Goal: Task Accomplishment & Management: Manage account settings

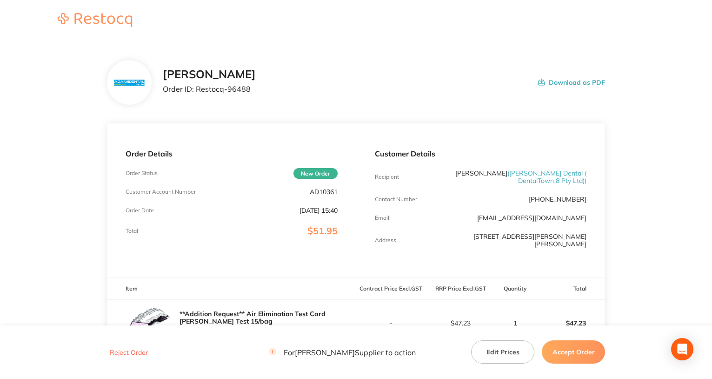
click at [313, 191] on p "AD10361" at bounding box center [324, 191] width 28 height 7
copy p "AD10361"
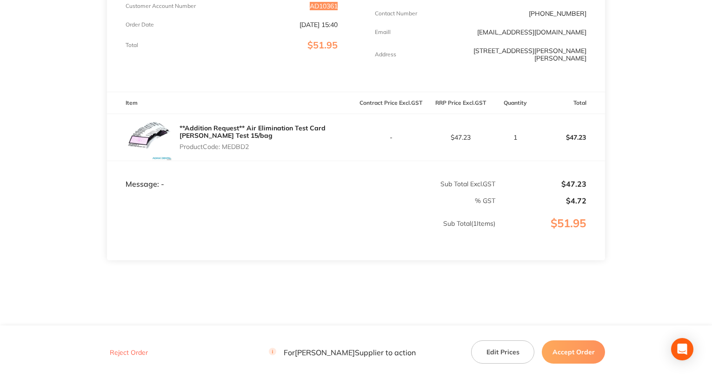
scroll to position [186, 0]
click at [231, 144] on p "Product Code: MEDBD2" at bounding box center [268, 145] width 177 height 7
copy p "MEDBD2"
click at [312, 213] on td "Sub Total ( 1 Items)" at bounding box center [301, 232] width 389 height 55
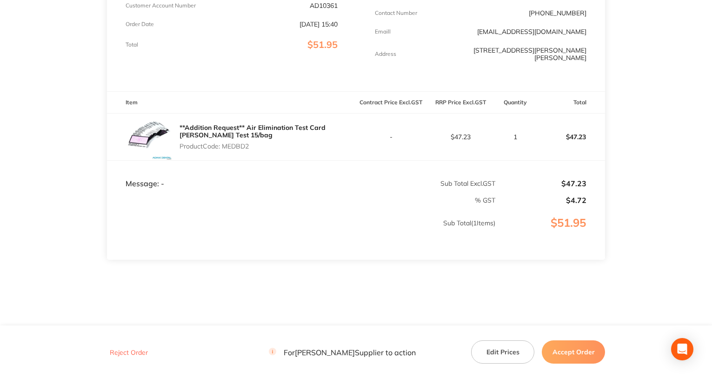
click at [144, 350] on button "Reject Order" at bounding box center [129, 352] width 44 height 8
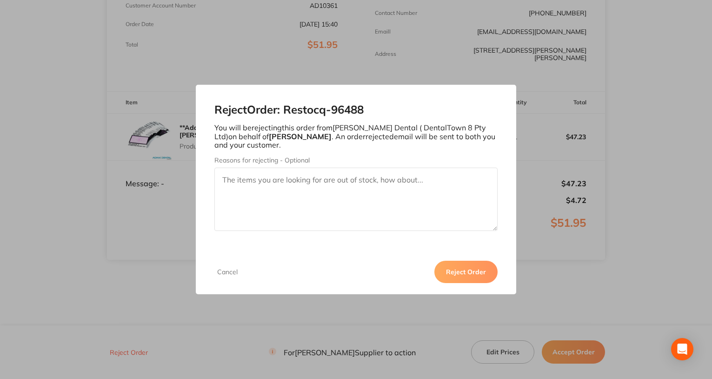
click at [315, 190] on textarea "Reasons for rejecting - Optional" at bounding box center [355, 198] width 283 height 63
type textarea "The item is not on the list"
click at [455, 270] on button "Reject Order" at bounding box center [465, 271] width 63 height 22
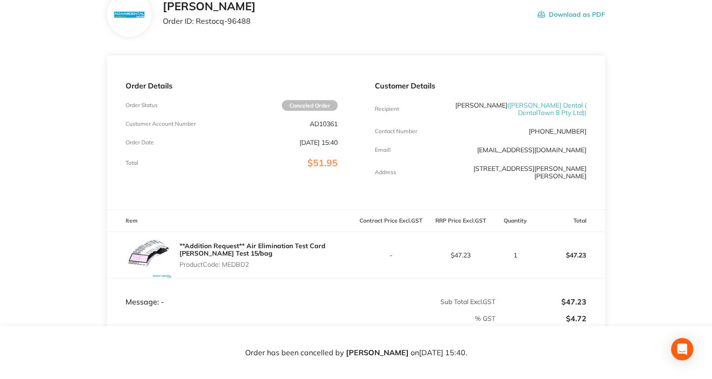
scroll to position [0, 0]
